Goal: Information Seeking & Learning: Learn about a topic

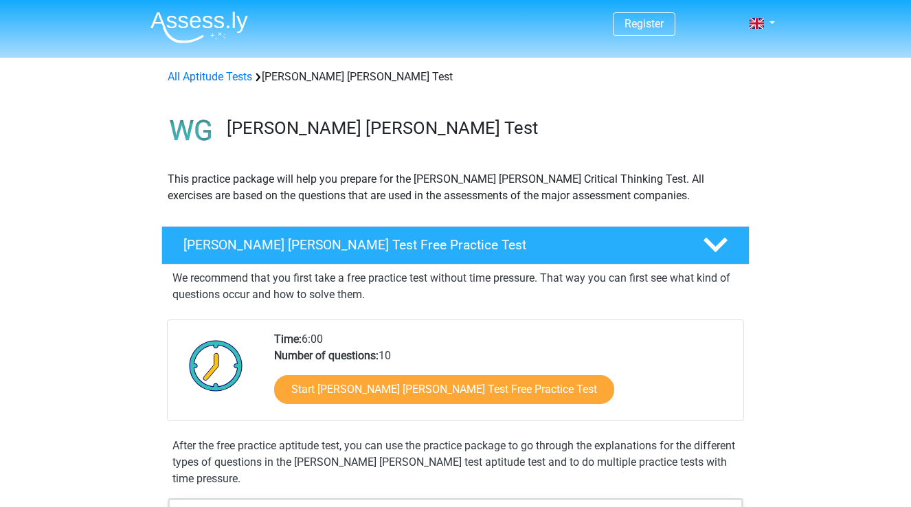
scroll to position [820, 0]
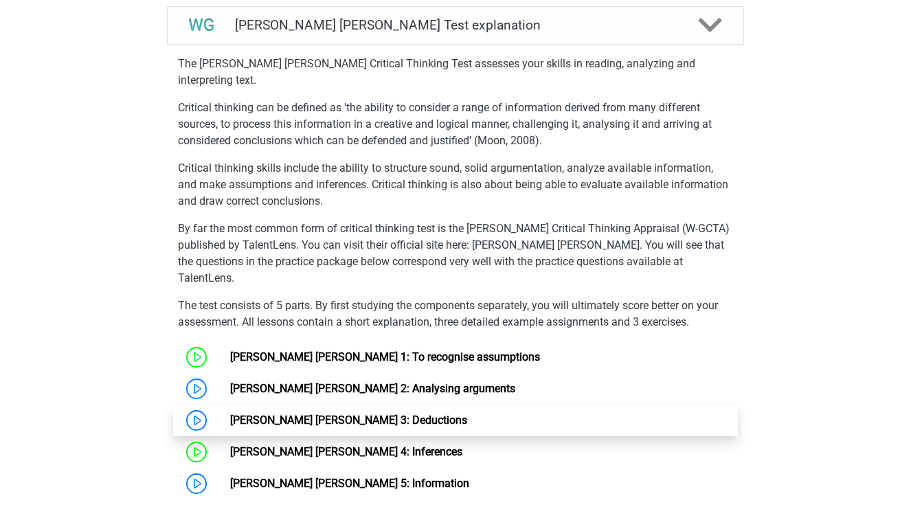
click at [394, 414] on link "[PERSON_NAME] [PERSON_NAME] 3: Deductions" at bounding box center [348, 420] width 237 height 13
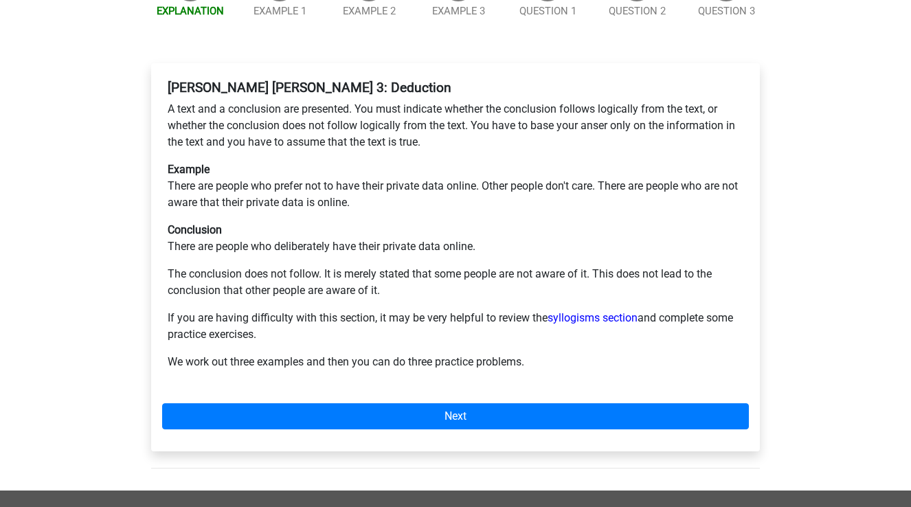
scroll to position [227, 0]
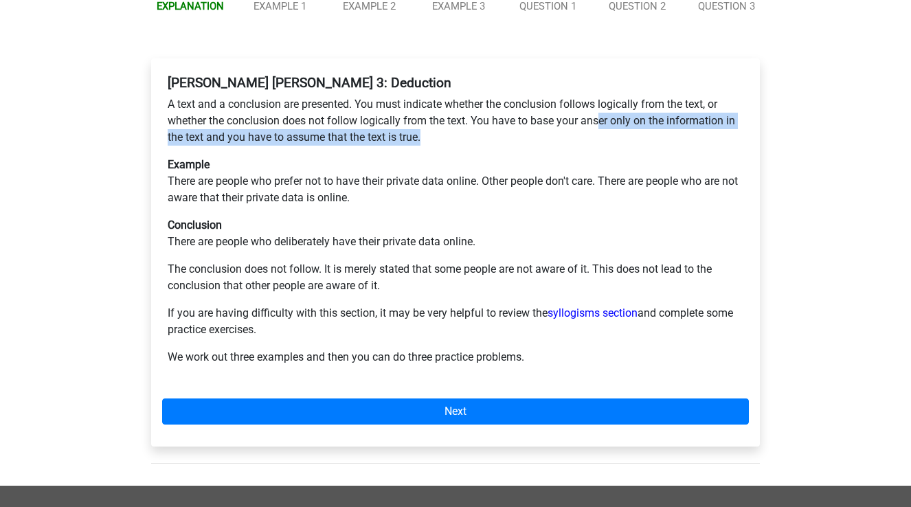
drag, startPoint x: 598, startPoint y: 76, endPoint x: 640, endPoint y: 92, distance: 44.4
click at [640, 96] on p "A text and a conclusion are presented. You must indicate whether the conclusion…" at bounding box center [456, 120] width 576 height 49
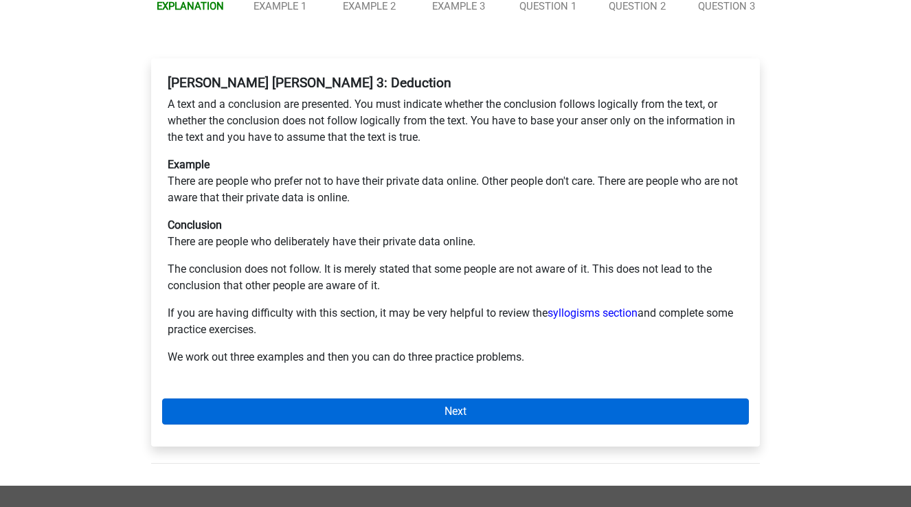
click at [521, 398] on link "Next" at bounding box center [455, 411] width 587 height 26
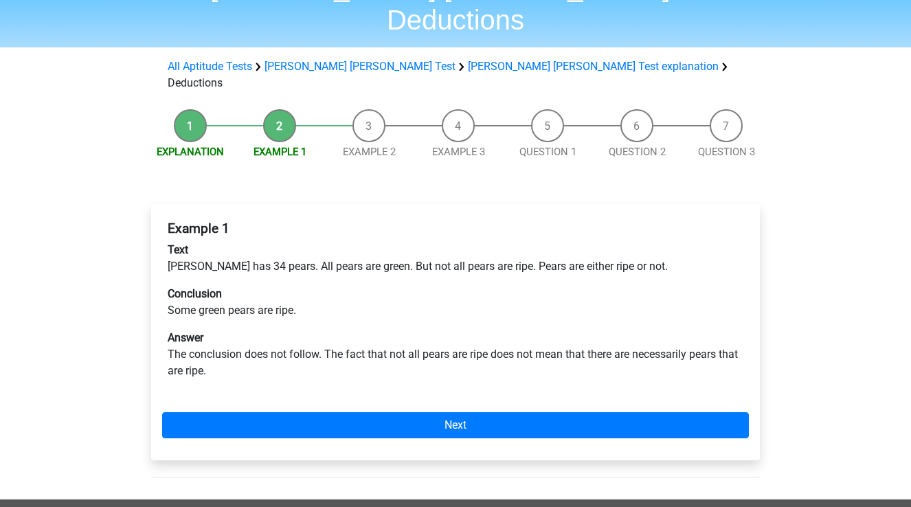
scroll to position [84, 0]
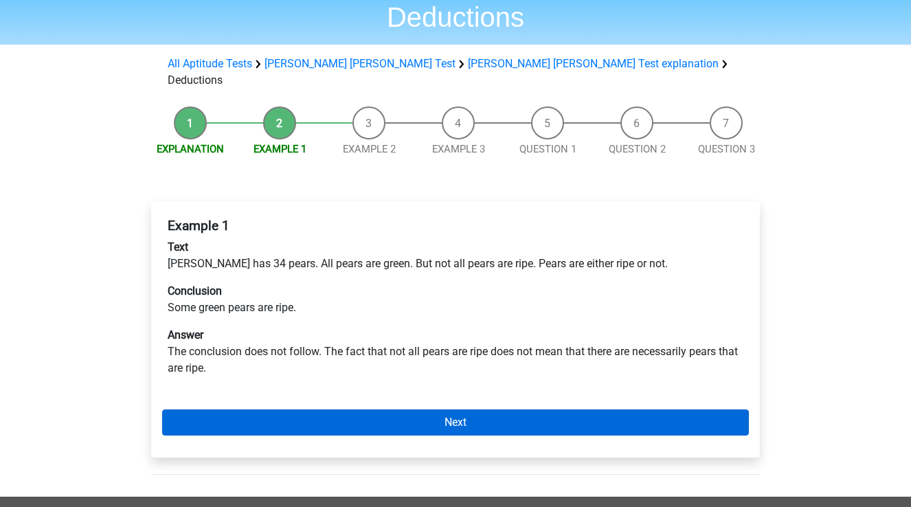
click at [521, 409] on link "Next" at bounding box center [455, 422] width 587 height 26
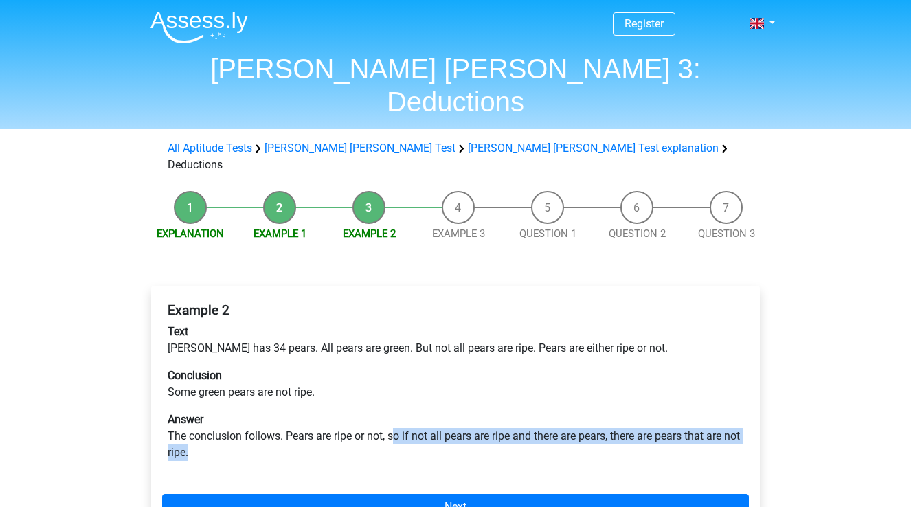
drag, startPoint x: 394, startPoint y: 385, endPoint x: 454, endPoint y: 394, distance: 61.2
click at [454, 411] on p "Answer The conclusion follows. Pears are ripe or not, so if not all pears are r…" at bounding box center [456, 435] width 576 height 49
drag, startPoint x: 454, startPoint y: 394, endPoint x: 433, endPoint y: 377, distance: 27.4
click at [433, 411] on p "Answer The conclusion follows. Pears are ripe or not, so if not all pears are r…" at bounding box center [456, 435] width 576 height 49
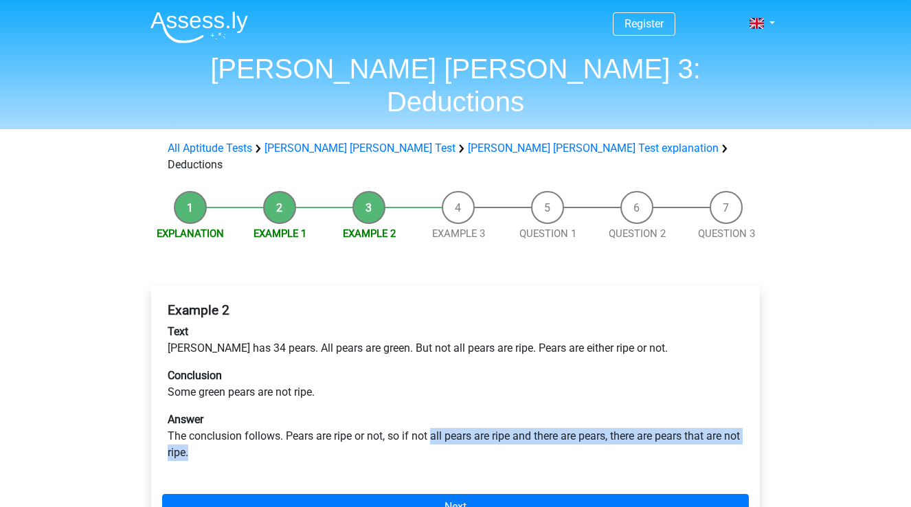
click at [424, 411] on p "Answer The conclusion follows. Pears are ripe or not, so if not all pears are r…" at bounding box center [456, 435] width 576 height 49
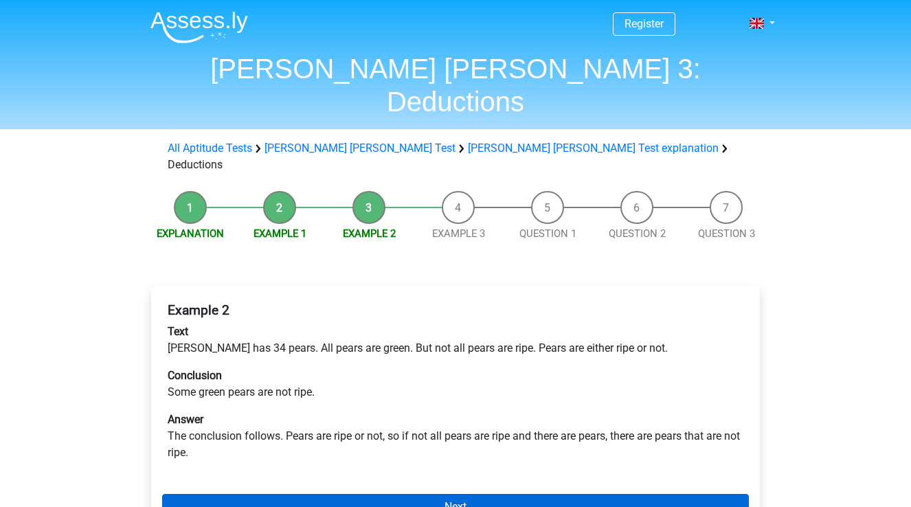
click at [403, 494] on link "Next" at bounding box center [455, 507] width 587 height 26
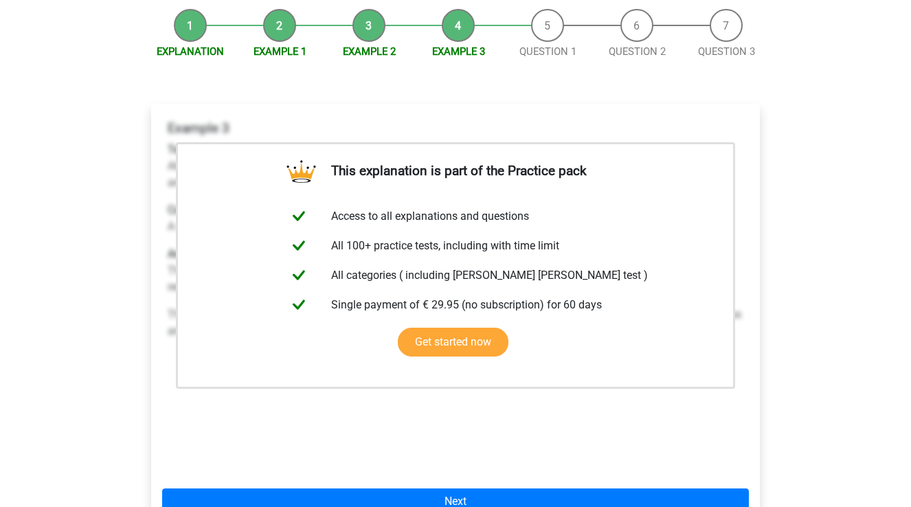
scroll to position [219, 0]
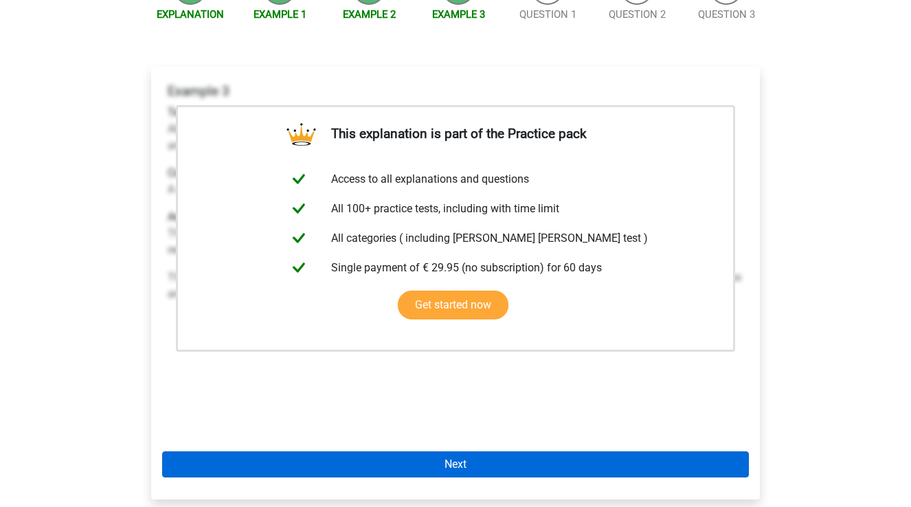
click at [407, 451] on link "Next" at bounding box center [455, 464] width 587 height 26
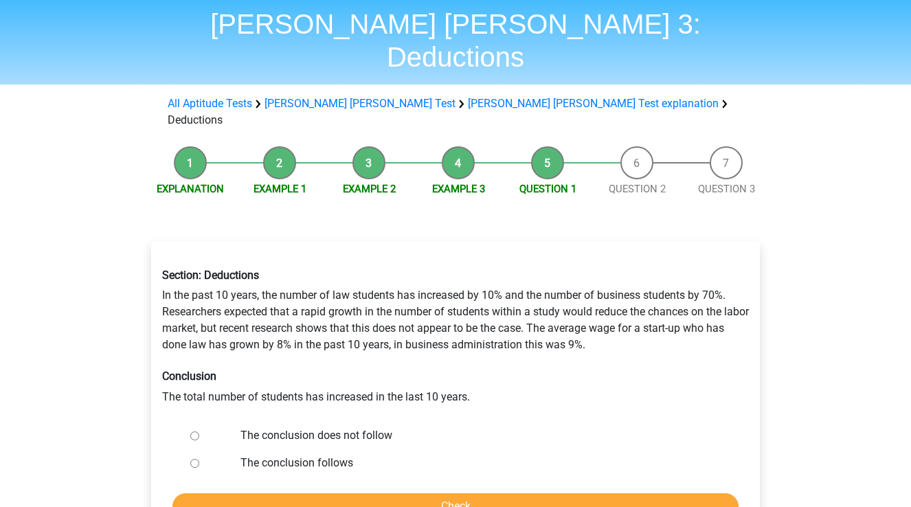
scroll to position [49, 0]
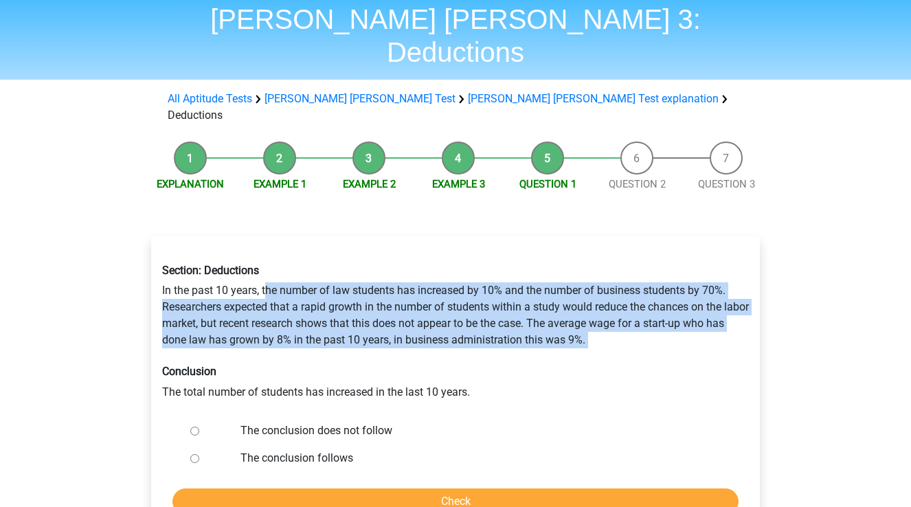
drag, startPoint x: 267, startPoint y: 239, endPoint x: 314, endPoint y: 302, distance: 79.0
click at [314, 302] on div "Section: Deductions In the past 10 years, the number of law students has increa…" at bounding box center [455, 332] width 607 height 158
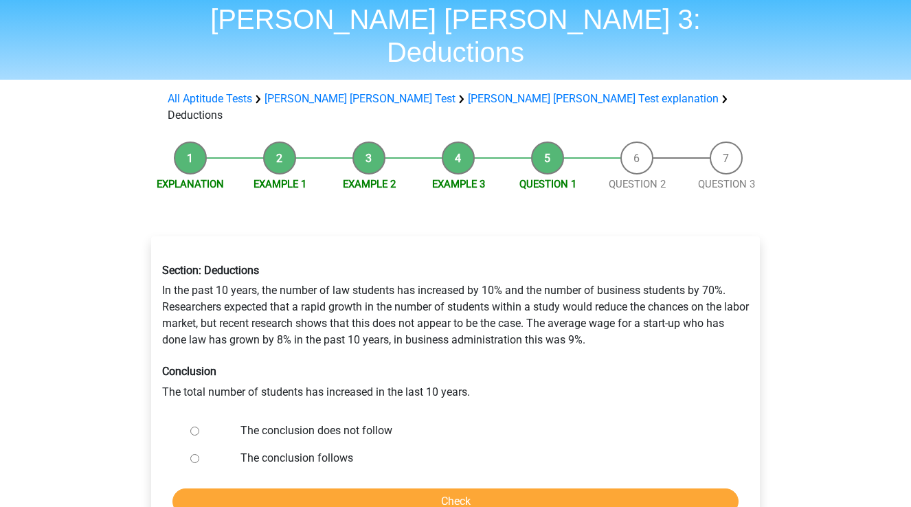
click at [193, 454] on input "The conclusion follows" at bounding box center [194, 458] width 9 height 9
radio input "true"
click at [218, 488] on input "Check" at bounding box center [455, 501] width 566 height 26
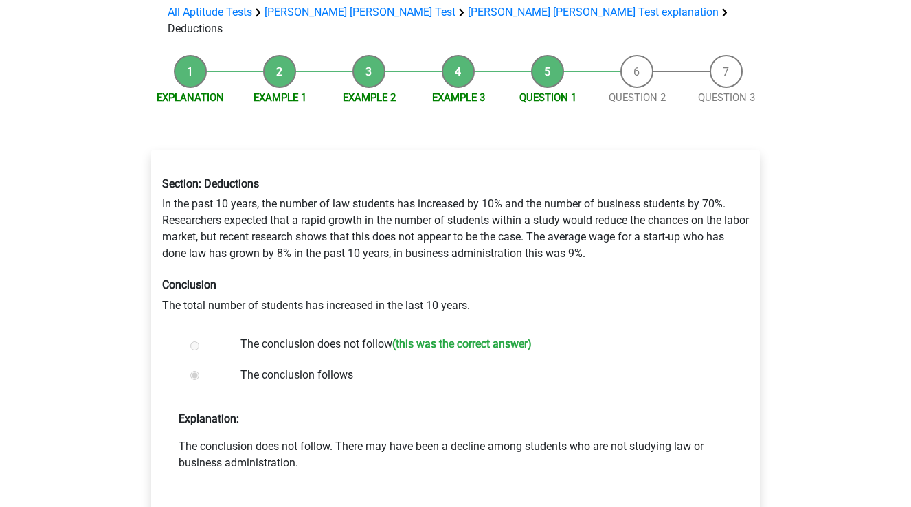
scroll to position [137, 0]
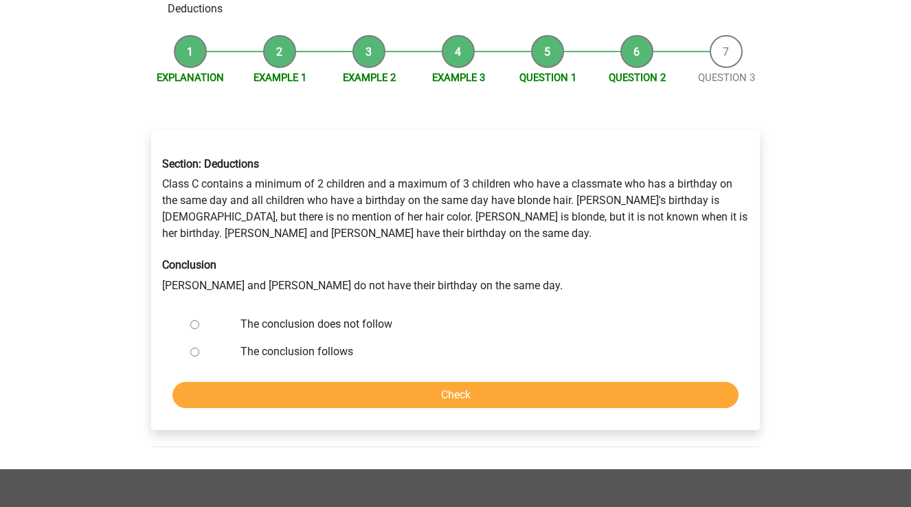
scroll to position [168, 0]
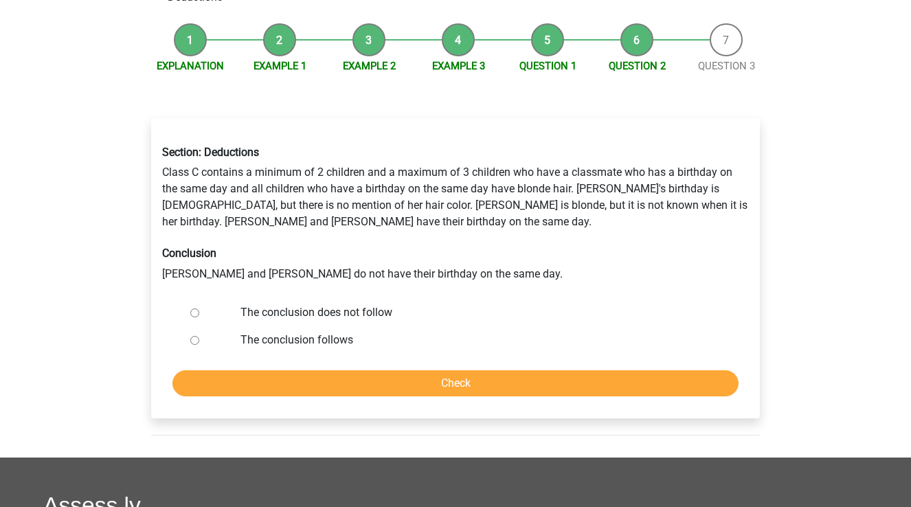
click at [379, 304] on label "The conclusion does not follow" at bounding box center [477, 312] width 475 height 16
click at [199, 308] on input "The conclusion does not follow" at bounding box center [194, 312] width 9 height 9
radio input "true"
click at [380, 370] on input "Check" at bounding box center [455, 383] width 566 height 26
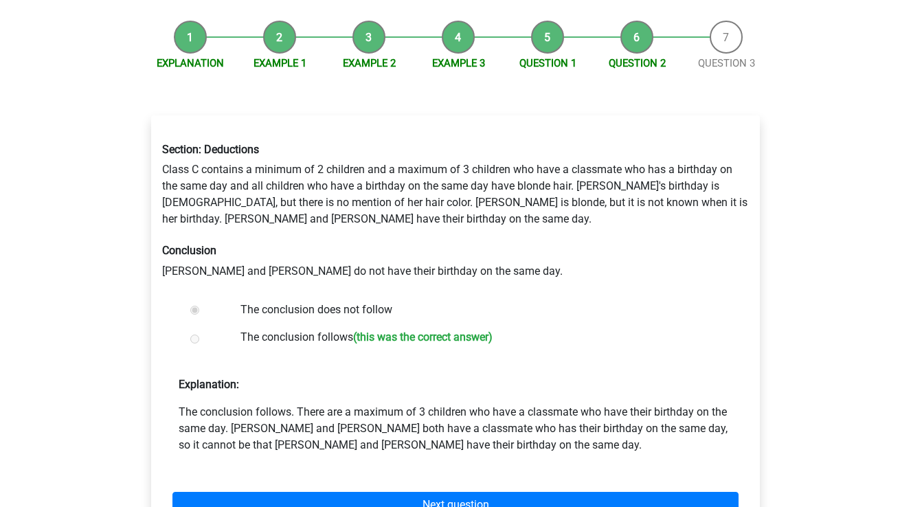
scroll to position [171, 0]
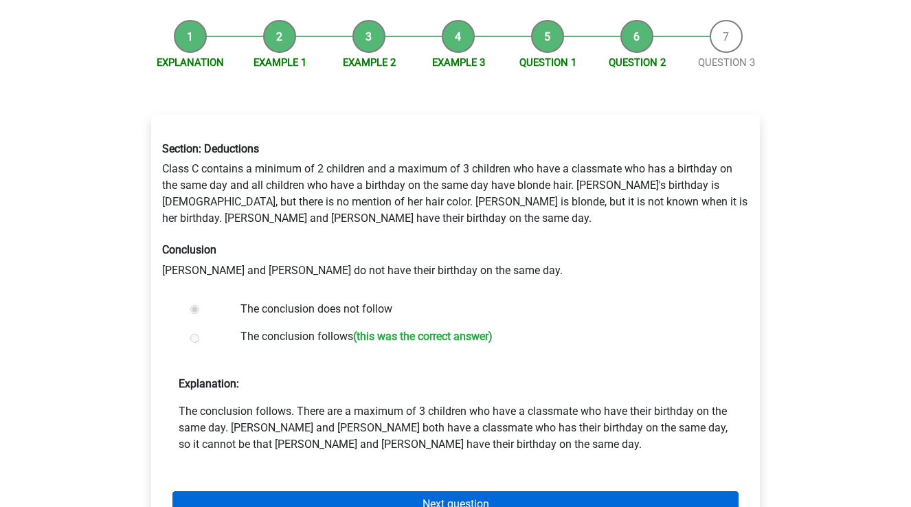
click at [473, 491] on link "Next question" at bounding box center [455, 504] width 566 height 26
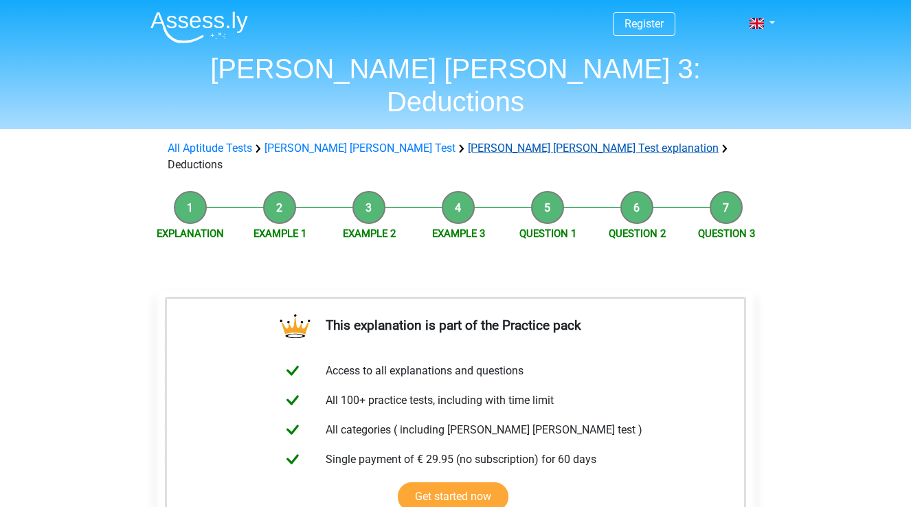
click at [480, 142] on link "[PERSON_NAME] [PERSON_NAME] Test explanation" at bounding box center [593, 148] width 251 height 13
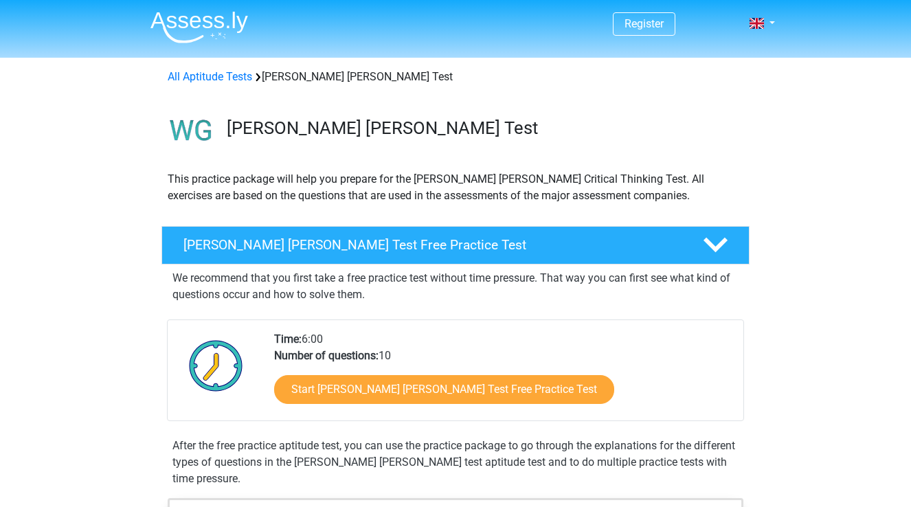
scroll to position [820, 0]
